Goal: Register for event/course

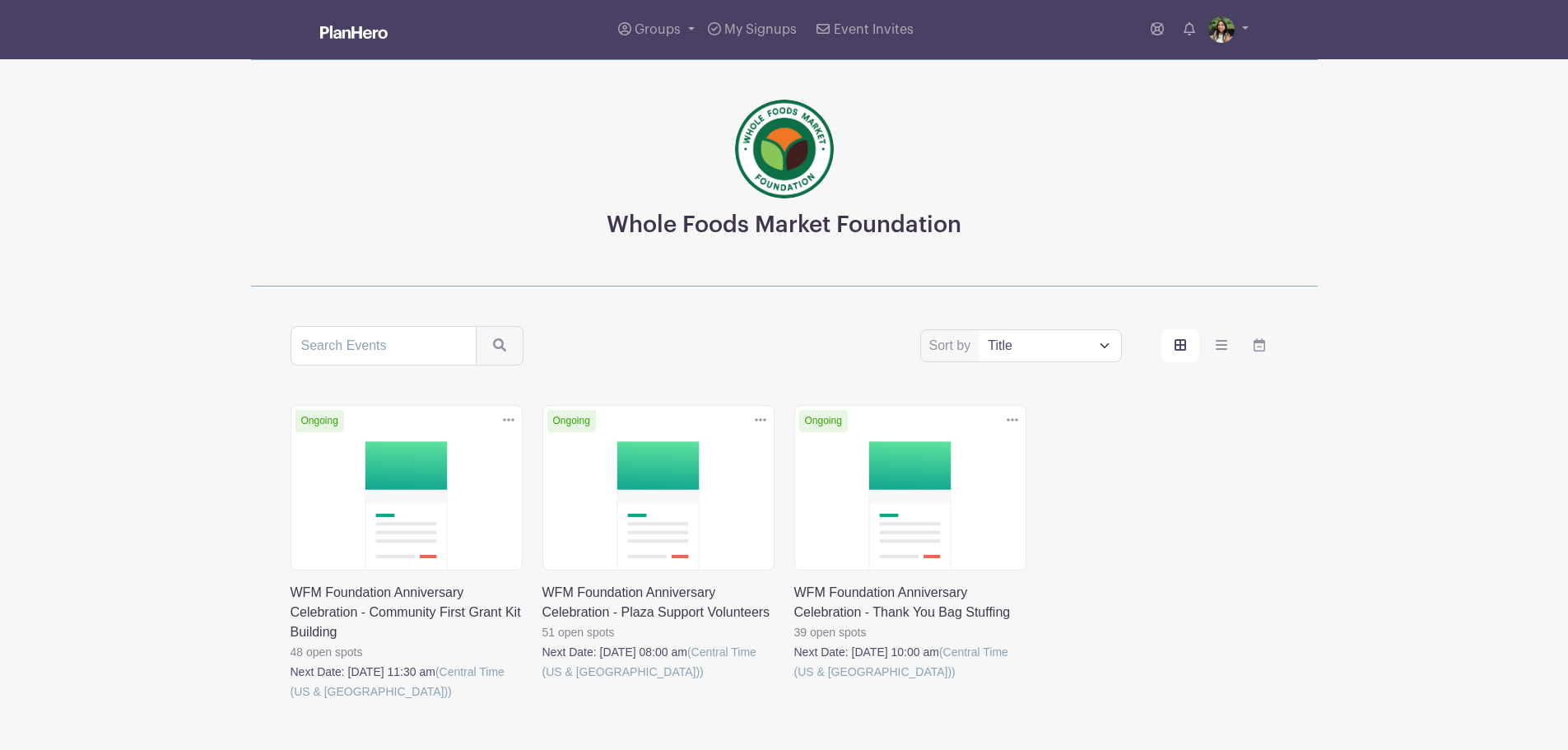
scroll to position [100, 0]
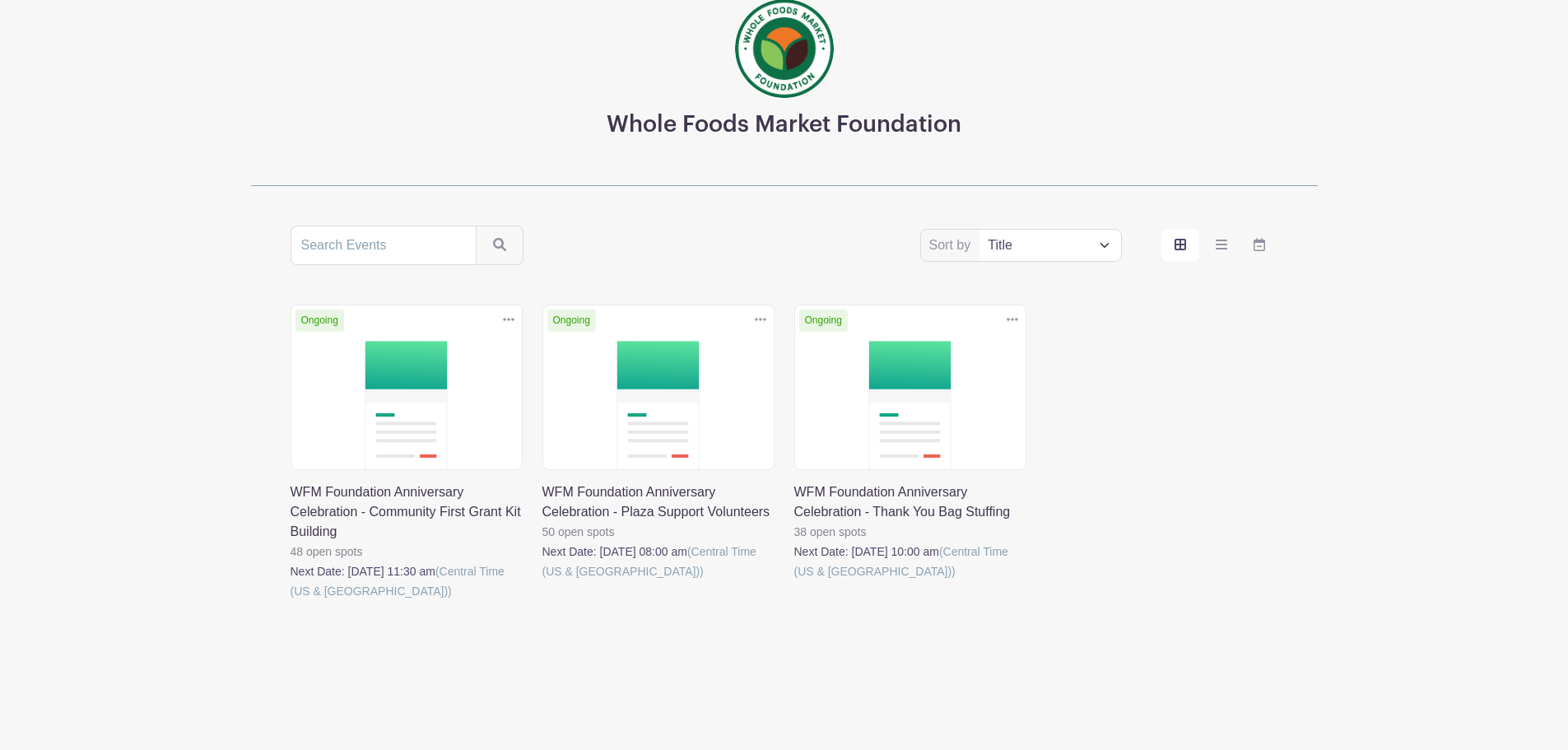
click at [795, 581] on link at bounding box center [795, 581] width 0 height 0
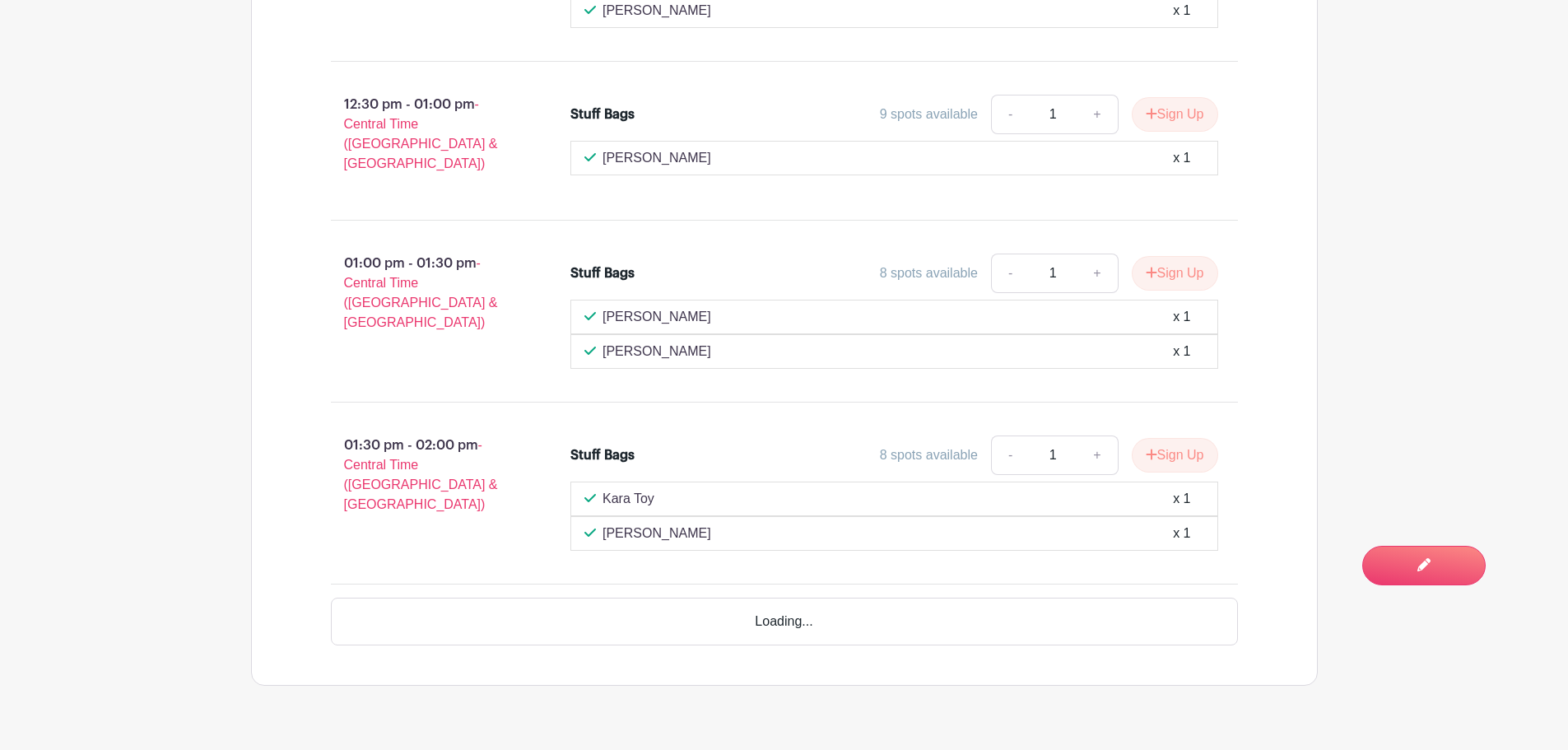
scroll to position [2902, 0]
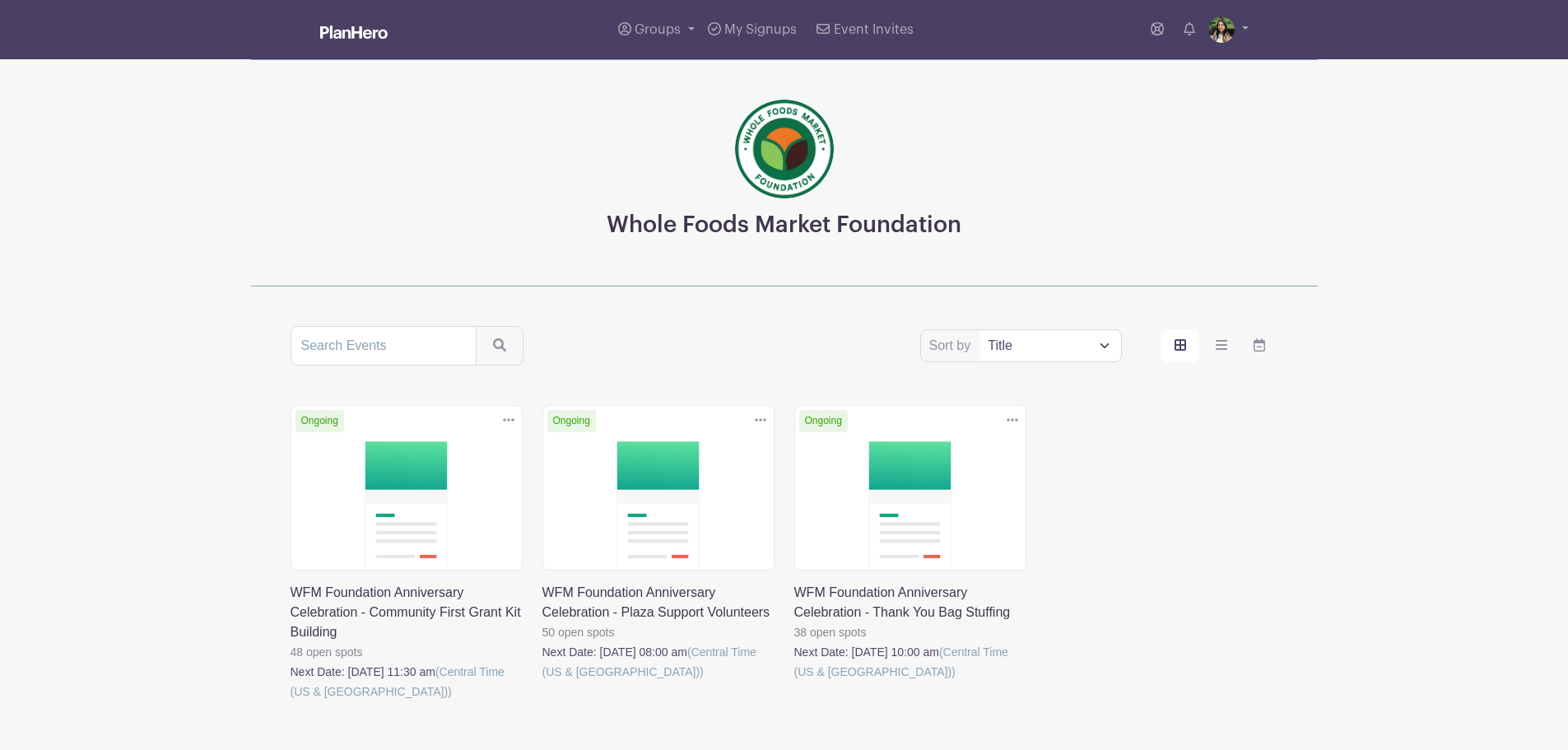
click at [290, 701] on link at bounding box center [290, 701] width 0 height 0
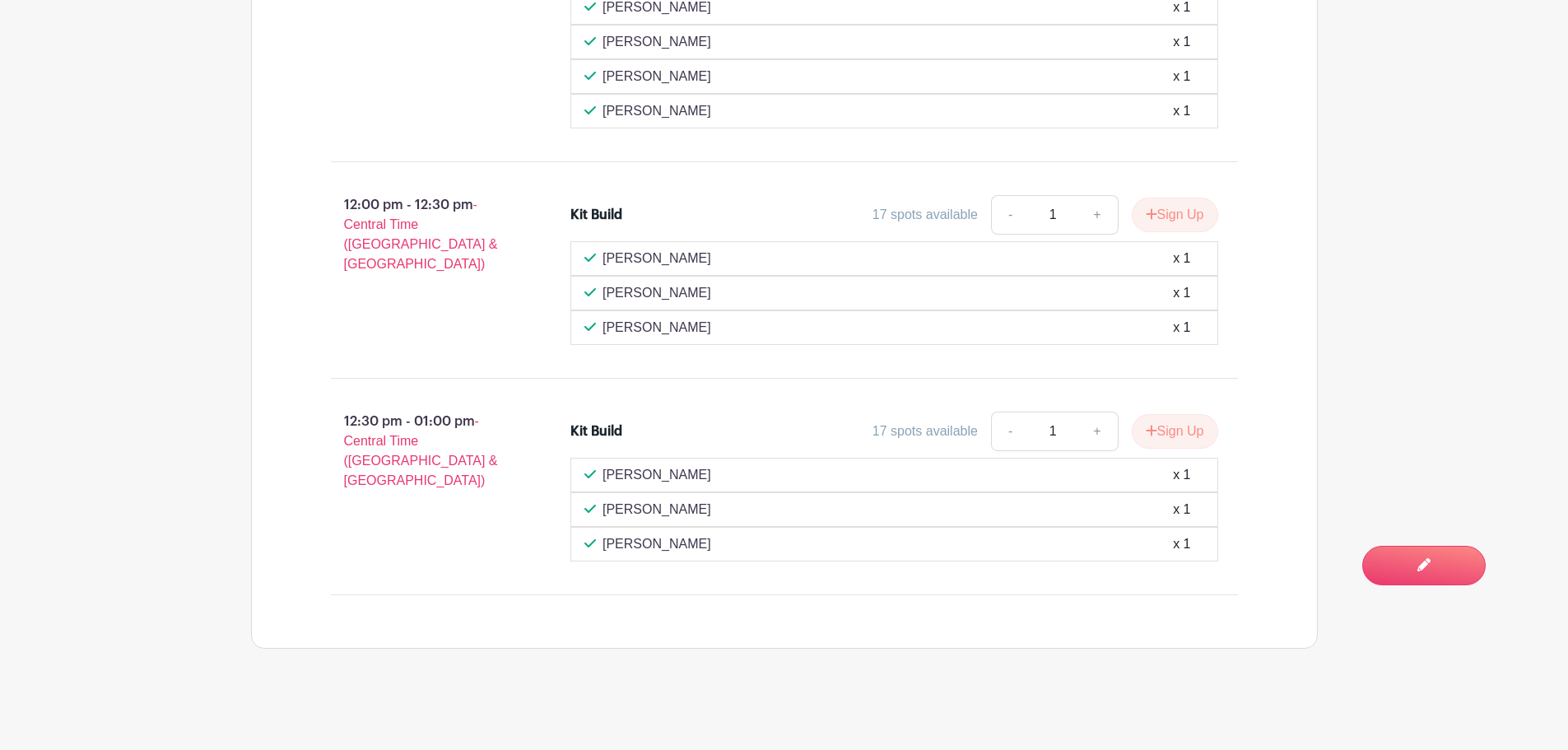
scroll to position [1305, 0]
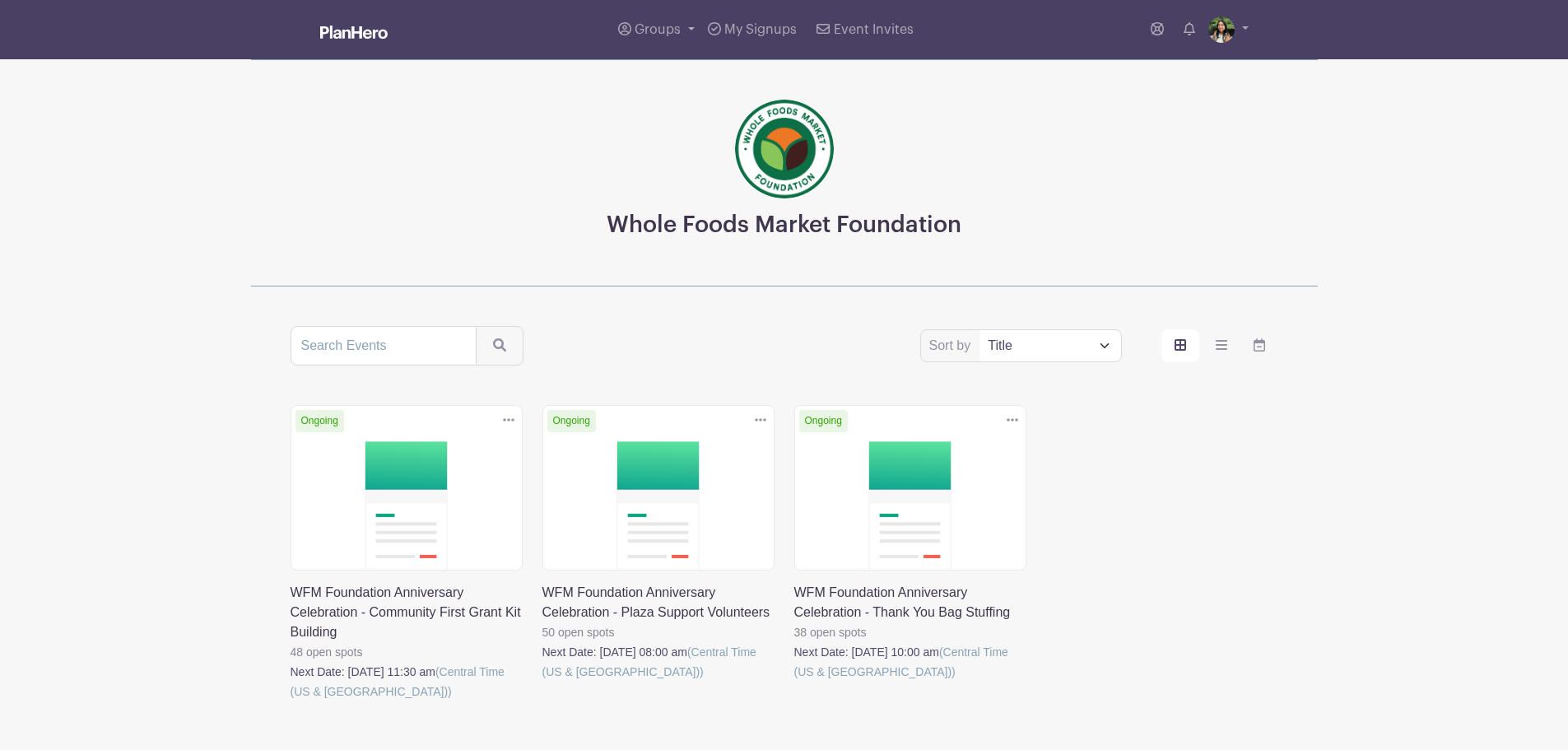
click at [543, 681] on link at bounding box center [543, 681] width 0 height 0
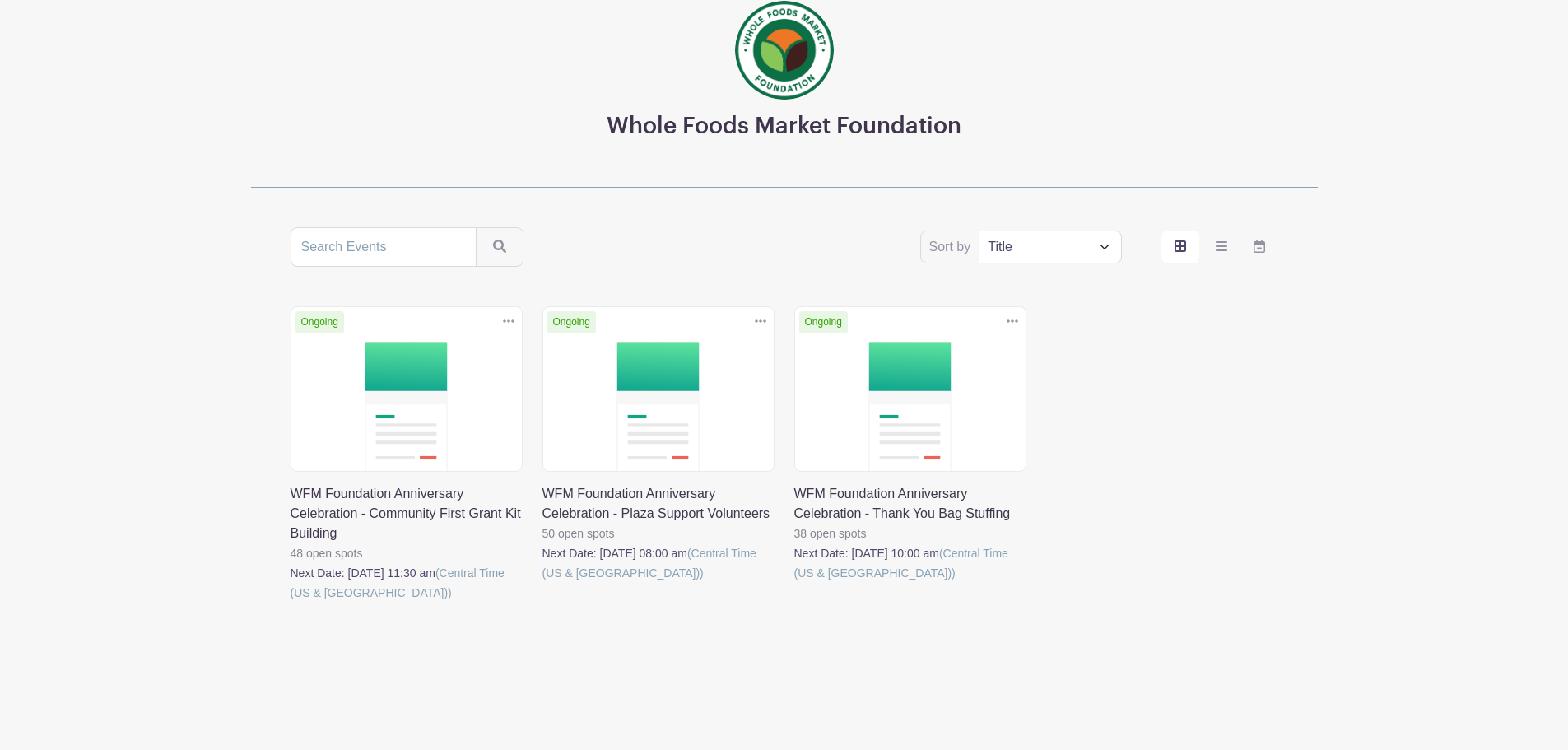
scroll to position [100, 0]
click at [1012, 234] on select "Title Recently modified Newest Upcoming dates" at bounding box center [1049, 245] width 140 height 32
select select "upcoming_date"
click at [979, 229] on select "Title Recently modified Newest Upcoming dates" at bounding box center [1049, 245] width 140 height 32
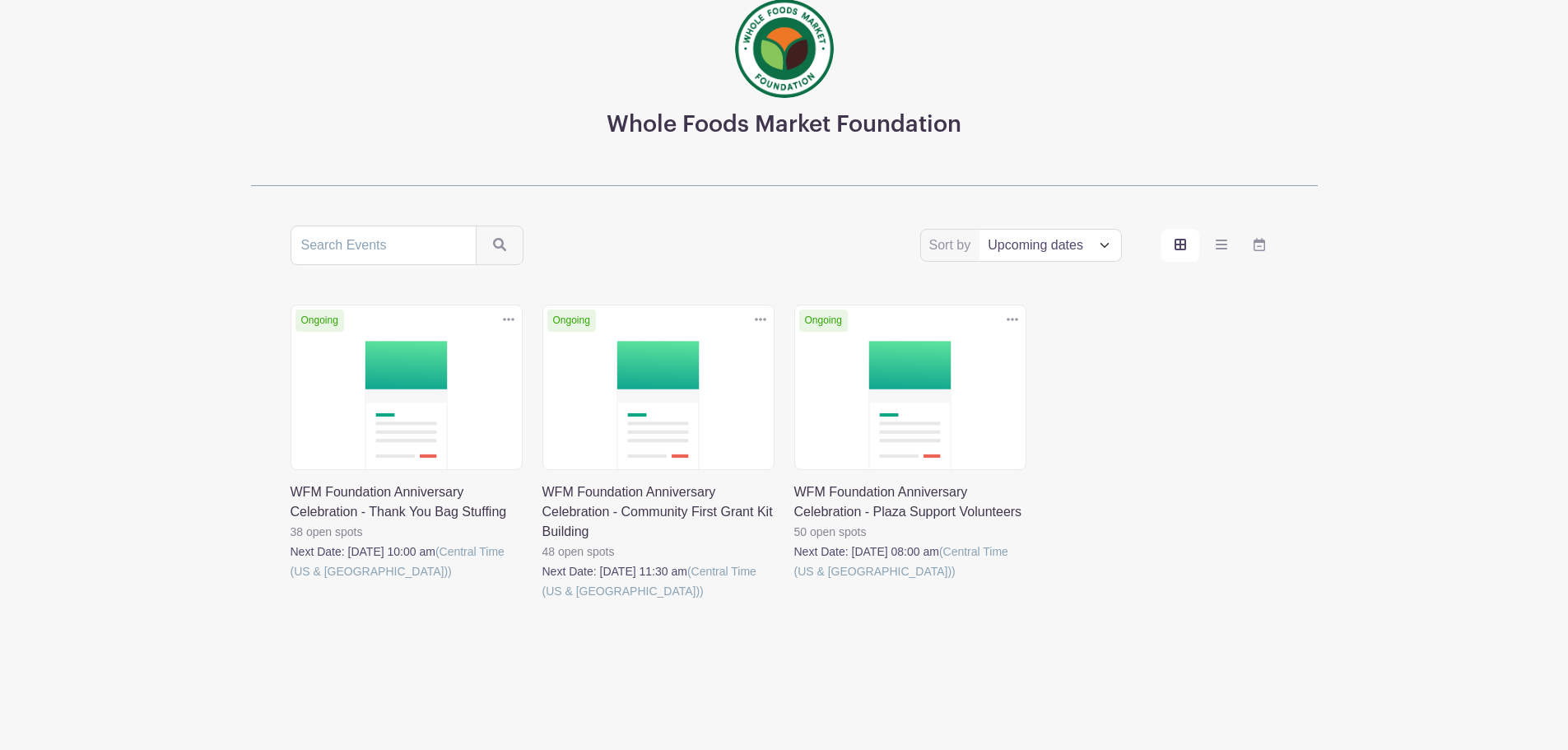
click at [1311, 441] on turbo-frame "Sort by Title Recently modified Newest Upcoming dates Ongoing Duplicate [GEOGRA…" at bounding box center [784, 436] width 1067 height 421
click at [795, 581] on link at bounding box center [795, 581] width 0 height 0
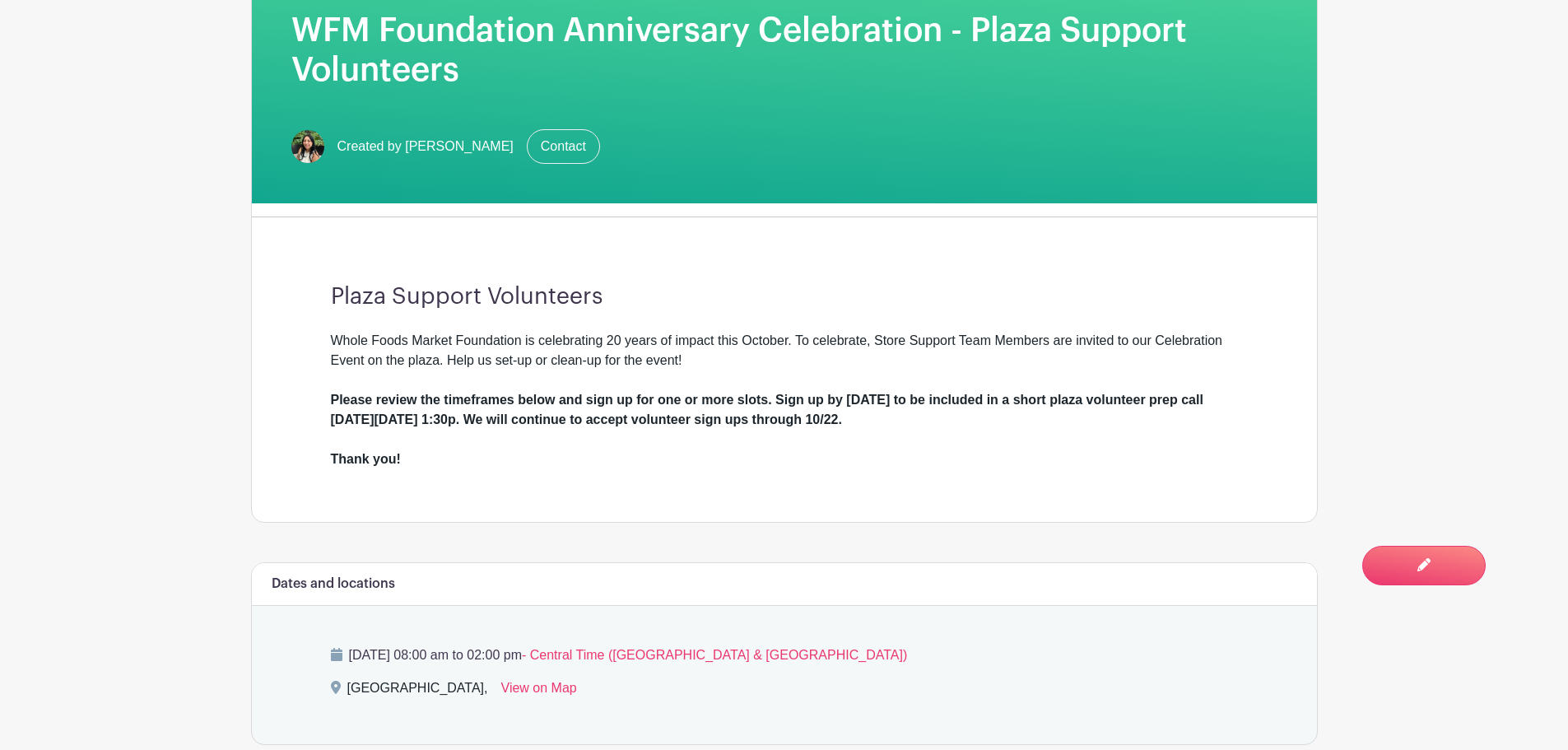
scroll to position [412, 0]
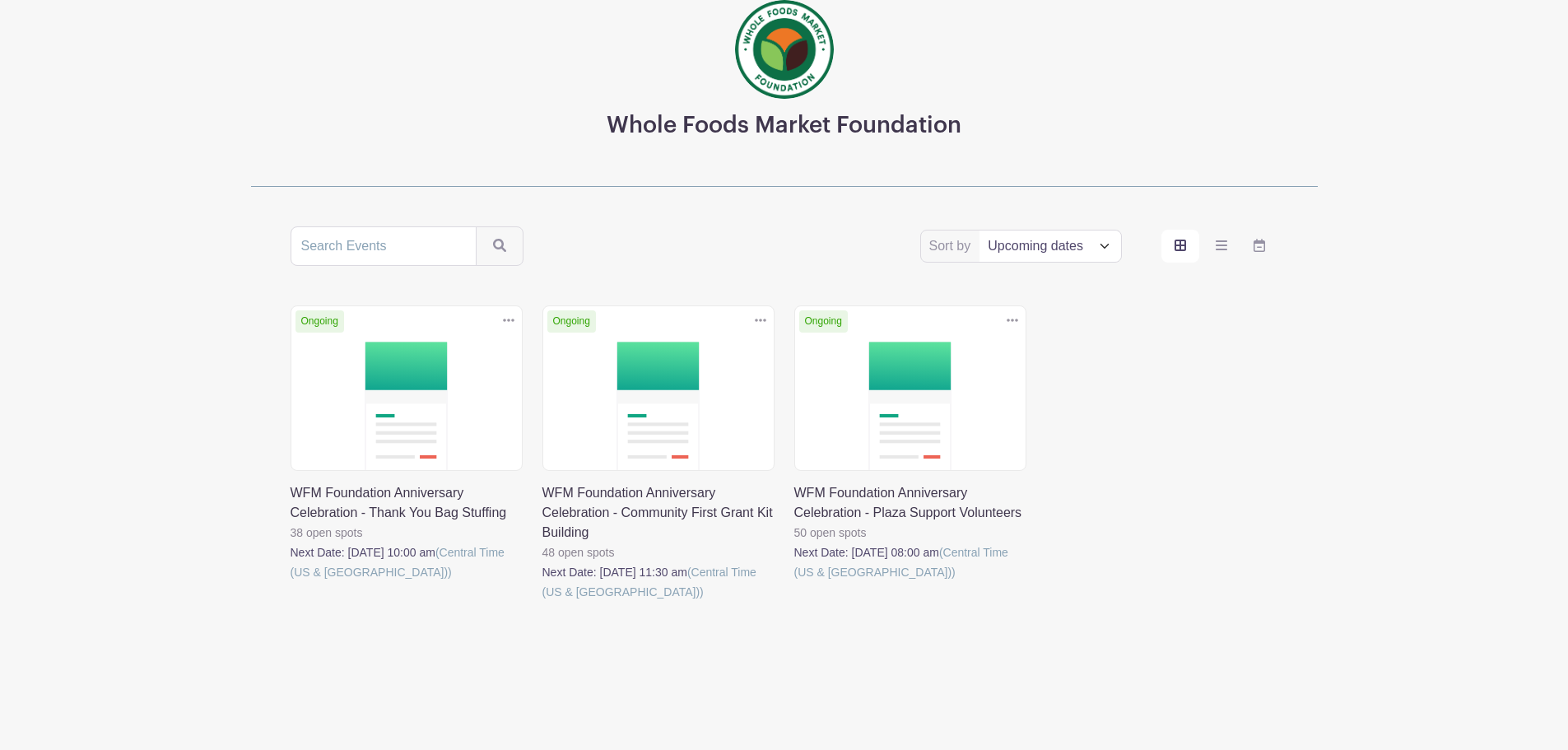
scroll to position [100, 0]
click at [1042, 235] on select "Title Recently modified Newest Upcoming dates" at bounding box center [1049, 245] width 140 height 32
select select "title"
click at [979, 229] on select "Title Recently modified Newest Upcoming dates" at bounding box center [1049, 245] width 140 height 32
